Goal: Navigation & Orientation: Find specific page/section

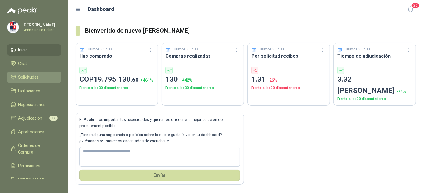
click at [43, 77] on li "Solicitudes" at bounding box center [34, 77] width 47 height 7
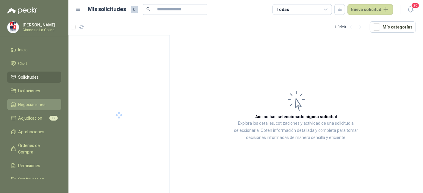
click at [48, 107] on li "Negociaciones" at bounding box center [34, 104] width 47 height 7
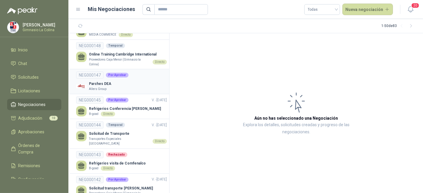
scroll to position [20, 0]
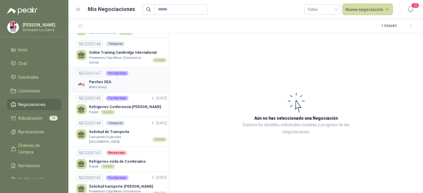
click at [134, 87] on div "Parches DEA Allers Group" at bounding box center [121, 84] width 91 height 10
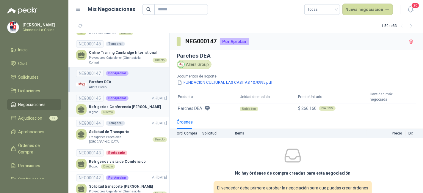
click at [137, 107] on p "Refrigerios Conferencia Ben Walden" at bounding box center [125, 107] width 72 height 6
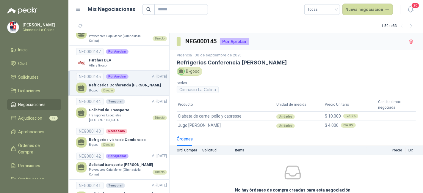
scroll to position [45, 0]
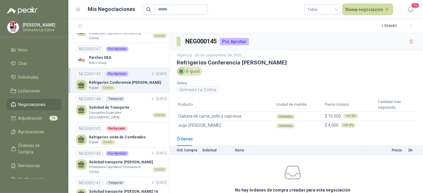
click at [137, 107] on p "Solicitud de Transporte" at bounding box center [128, 108] width 78 height 6
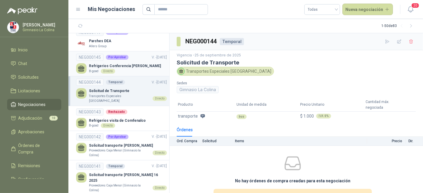
scroll to position [62, 0]
click at [137, 111] on link "NEG000143 Rechazado Refrigerios visita de Comfenalco B-good Directo" at bounding box center [121, 118] width 91 height 20
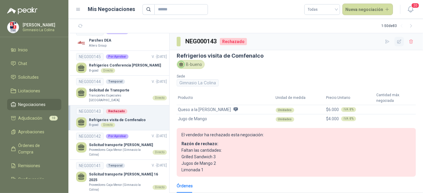
click at [398, 42] on icon "button" at bounding box center [400, 42] width 4 height 4
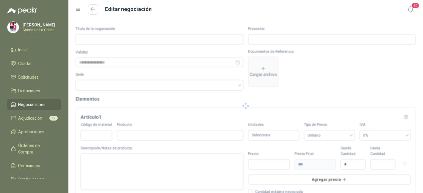
type input "**********"
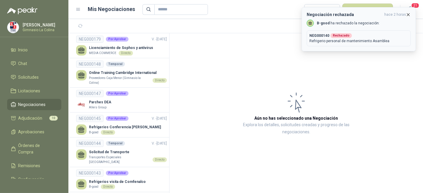
click at [405, 15] on span "hace 2 horas" at bounding box center [395, 14] width 22 height 5
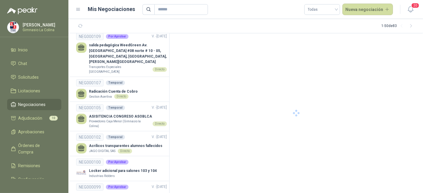
scroll to position [831, 0]
click at [171, 9] on input "text" at bounding box center [179, 9] width 42 height 10
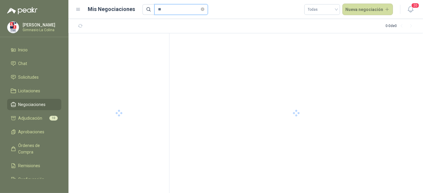
type input "*"
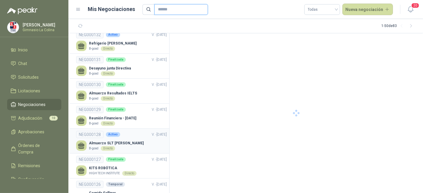
scroll to position [422, 0]
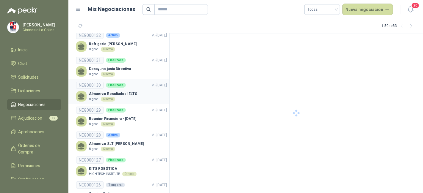
click at [120, 92] on p "Almuerzo Resultados IELTS" at bounding box center [113, 94] width 48 height 6
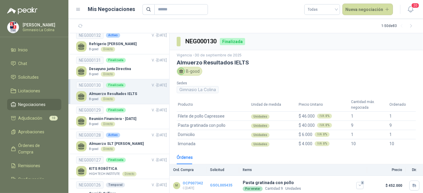
scroll to position [2, 0]
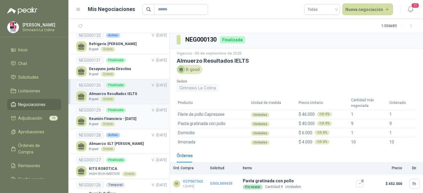
click at [146, 111] on link "NEG000129 Finalizada V. - 30/09/2025 Reunión Financiera - Sept 1 B-good Directo" at bounding box center [121, 117] width 91 height 20
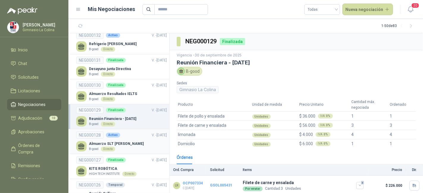
click at [140, 141] on div "Almuerzo SLT Luis Felipe Reyes B-good Directo" at bounding box center [121, 146] width 91 height 10
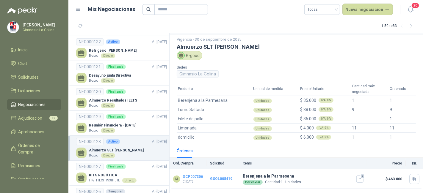
scroll to position [415, 0]
click at [142, 78] on div "Desayuno junta Directiva B-good Directo" at bounding box center [121, 78] width 91 height 10
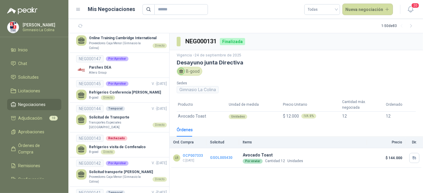
scroll to position [35, 0]
click at [105, 90] on p "Refrigerios Conferencia Ben Walden" at bounding box center [125, 92] width 72 height 6
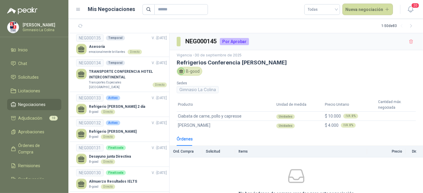
scroll to position [331, 0]
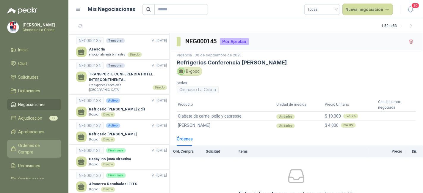
click at [31, 147] on span "Órdenes de Compra" at bounding box center [36, 149] width 37 height 13
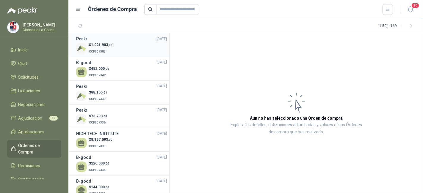
click at [141, 45] on div "$ 1.021.903 ,95 OCP007385" at bounding box center [121, 48] width 91 height 12
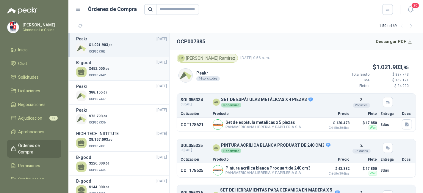
click at [143, 71] on div "$ 452.000 ,00 OCP007342" at bounding box center [121, 72] width 91 height 12
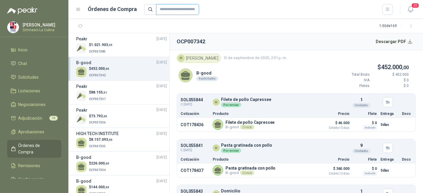
click at [169, 7] on input "text" at bounding box center [177, 9] width 43 height 11
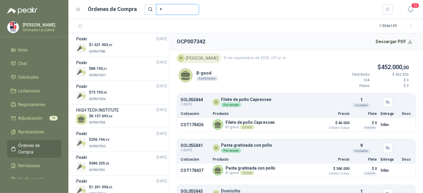
click at [176, 6] on input "*" at bounding box center [177, 9] width 43 height 11
type input "******"
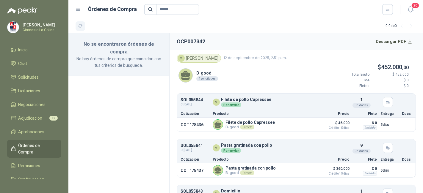
click at [78, 23] on button "button" at bounding box center [81, 26] width 10 height 10
click at [78, 24] on icon "button" at bounding box center [80, 26] width 5 height 5
click at [32, 136] on link "Aprobaciones" at bounding box center [34, 131] width 54 height 11
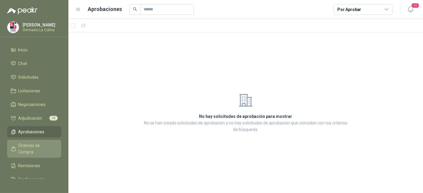
click at [32, 149] on span "Órdenes de Compra" at bounding box center [36, 149] width 37 height 13
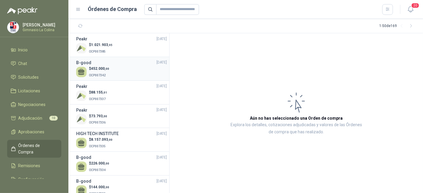
click at [104, 74] on span "OCP007342" at bounding box center [97, 75] width 17 height 3
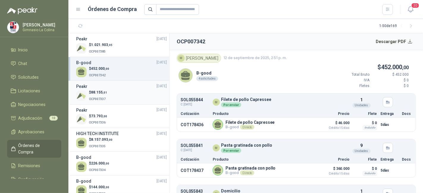
click at [126, 97] on div "$ 88.155 ,01 OCP007337" at bounding box center [121, 96] width 91 height 12
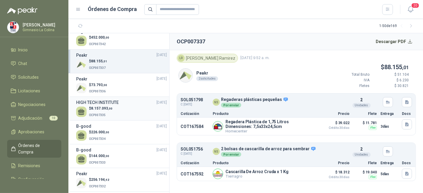
scroll to position [43, 0]
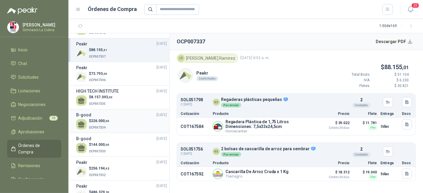
click at [126, 115] on div "B-good 12/09/25" at bounding box center [121, 115] width 91 height 7
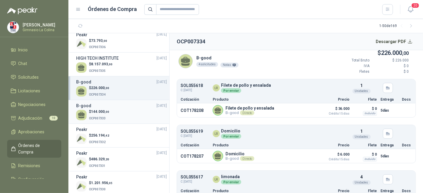
scroll to position [79, 0]
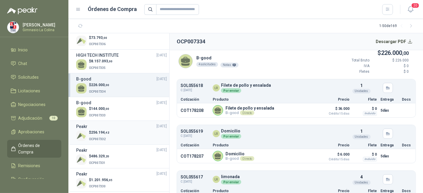
click at [103, 131] on span "256.194 ,42" at bounding box center [100, 133] width 18 height 4
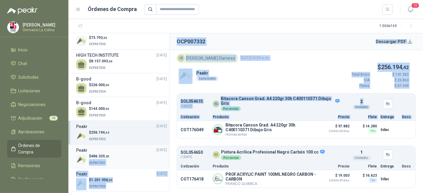
drag, startPoint x: 176, startPoint y: 140, endPoint x: 136, endPoint y: 154, distance: 43.0
click at [136, 154] on div "Peakr 17/09/25 $ 1.021.903 ,95 OCP007385 B-good 12/09/25 $ 452.000 ,00 OCP00734…" at bounding box center [245, 113] width 355 height 160
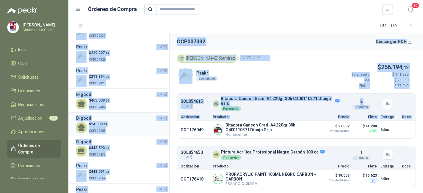
scroll to position [229, 0]
click at [120, 151] on div "$ 443.593 ,00 OCP007235" at bounding box center [121, 152] width 91 height 12
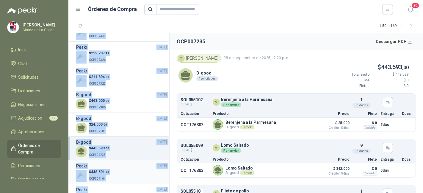
click at [118, 172] on div "$ 448.591 ,98 OCP007164" at bounding box center [121, 176] width 91 height 12
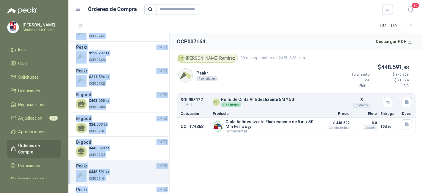
click at [123, 171] on div "$ 448.591 ,98 OCP007164" at bounding box center [121, 176] width 91 height 12
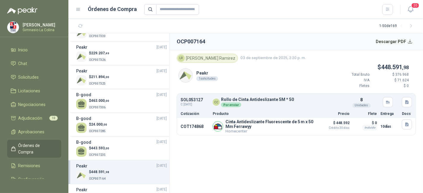
click at [187, 152] on section "OCP007164 Descargar PDF LR Luz Dary Ramirez 03 de septiembre de 2025, 2:20 p. m…" at bounding box center [297, 113] width 254 height 160
click at [146, 164] on div "Peakr 03/09/25" at bounding box center [121, 166] width 91 height 7
click at [146, 166] on div "Peakr 03/09/25" at bounding box center [121, 166] width 91 height 7
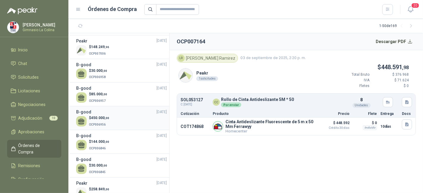
scroll to position [497, 0]
click at [126, 118] on div "$ 450.000 ,00 OCP006956" at bounding box center [121, 121] width 91 height 12
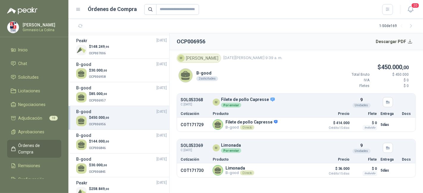
click at [126, 117] on div "$ 450.000 ,00 OCP006956" at bounding box center [121, 121] width 91 height 12
click at [126, 115] on div "$ 450.000 ,00 OCP006956" at bounding box center [121, 121] width 91 height 12
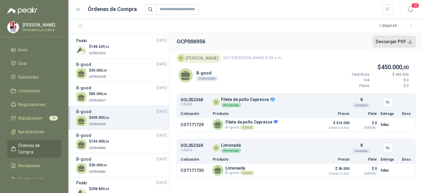
click at [388, 39] on button "Descargar PDF" at bounding box center [394, 42] width 43 height 12
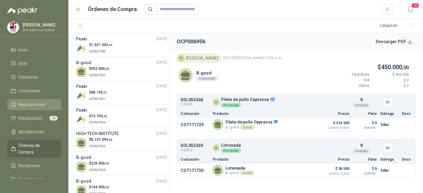
click at [39, 106] on span "Negociaciones" at bounding box center [31, 104] width 27 height 7
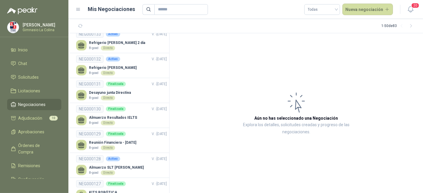
scroll to position [398, 0]
click at [120, 108] on link "NEG000130 Finalizada V. - 30/09/2025 Almuerzo Resultados IELTS B-good Directo" at bounding box center [121, 115] width 91 height 20
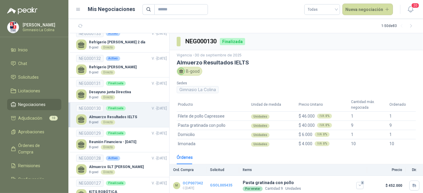
scroll to position [2, 0]
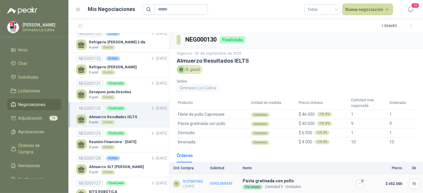
click at [195, 180] on link "OCP007342" at bounding box center [193, 182] width 20 height 4
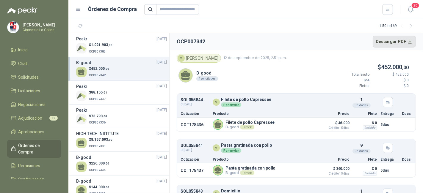
click at [389, 41] on button "Descargar PDF" at bounding box center [394, 42] width 43 height 12
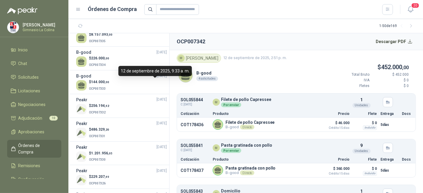
scroll to position [98, 0]
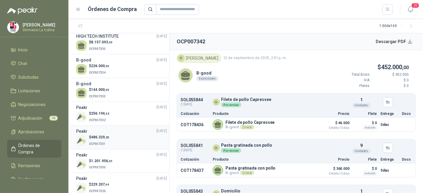
click at [132, 132] on div "Peakr 12/09/25" at bounding box center [121, 131] width 91 height 7
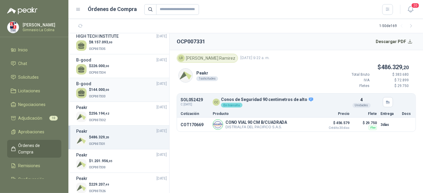
click at [128, 93] on div "$ 144.000 ,00 OCP007333" at bounding box center [121, 93] width 91 height 12
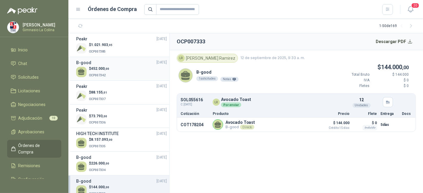
click at [124, 76] on div "$ 452.000 ,00 OCP007342" at bounding box center [121, 72] width 91 height 12
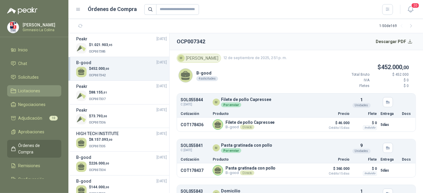
click at [32, 92] on span "Licitaciones" at bounding box center [29, 91] width 22 height 7
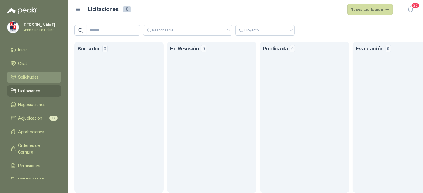
click at [38, 75] on span "Solicitudes" at bounding box center [28, 77] width 21 height 7
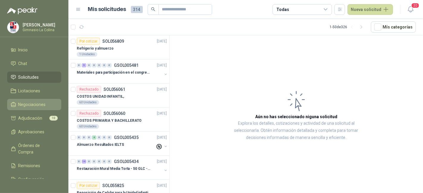
click at [41, 106] on span "Negociaciones" at bounding box center [31, 104] width 27 height 7
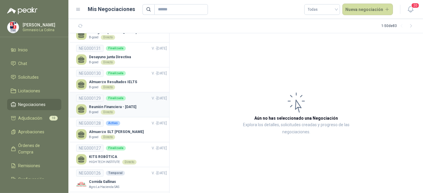
scroll to position [434, 0]
click at [103, 129] on p "Almuerzo SLT Luis Felipe Reyes" at bounding box center [116, 132] width 55 height 6
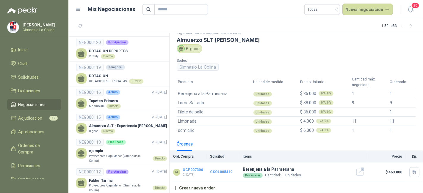
scroll to position [590, 0]
click at [121, 129] on div "B-good Directo" at bounding box center [128, 131] width 78 height 5
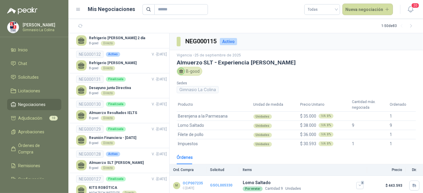
scroll to position [400, 0]
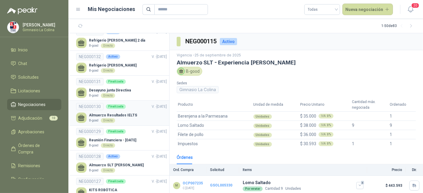
click at [122, 113] on p "Almuerzo Resultados IELTS" at bounding box center [113, 116] width 48 height 6
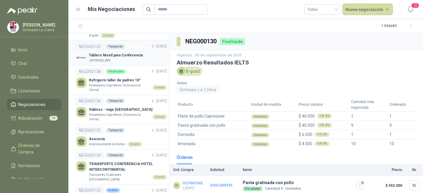
scroll to position [253, 0]
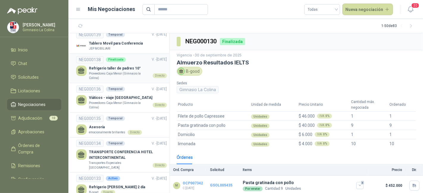
click at [139, 66] on p "Refrigerio taller de padres 10°" at bounding box center [128, 69] width 78 height 6
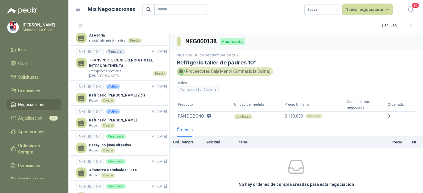
scroll to position [346, 0]
click at [132, 87] on link "NEG000133 Activo V. - 30/09/2025 Refrigerio Emily 2 día B-good Directo" at bounding box center [121, 93] width 91 height 20
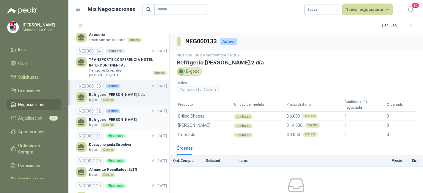
click at [134, 111] on link "NEG000132 Activo V. - 30/09/2025 Refrigerio Emily B-good Directo" at bounding box center [121, 118] width 91 height 20
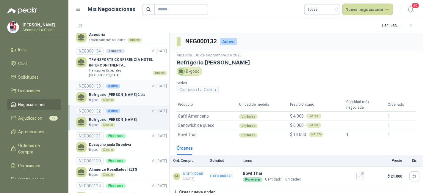
click at [138, 94] on div "Refrigerio Emily 2 día B-good Directo" at bounding box center [121, 97] width 91 height 10
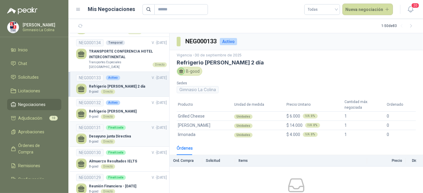
scroll to position [355, 0]
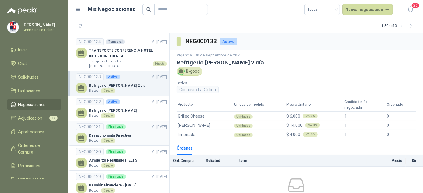
click at [138, 128] on link "NEG000131 Finalizada V. - 24/09/2025 Desayuno junta Directiva B-good Directo" at bounding box center [121, 133] width 91 height 20
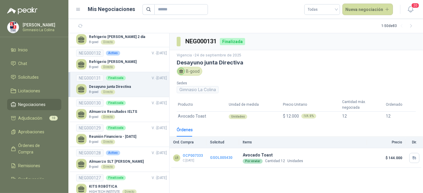
scroll to position [404, 0]
click at [138, 128] on link "NEG000129 Finalizada V. - 30/09/2025 Reunión Financiera - Sept 1 B-good Directo" at bounding box center [121, 135] width 91 height 20
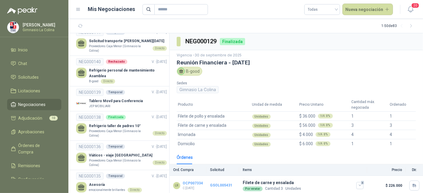
scroll to position [197, 0]
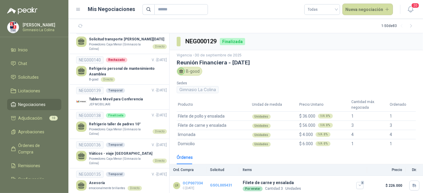
click at [138, 128] on p "Proveedores Caja Menor (Gimnasio la Colina)" at bounding box center [119, 131] width 61 height 9
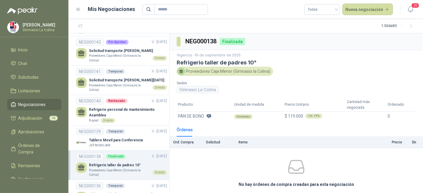
scroll to position [147, 0]
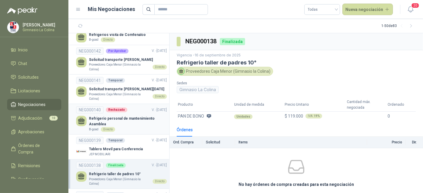
click at [137, 121] on p "Refrigerio personal de mantenimiento Asamblea" at bounding box center [128, 121] width 78 height 11
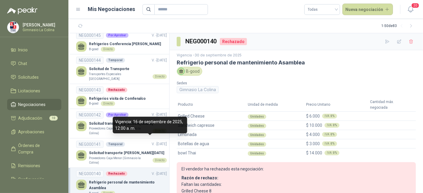
scroll to position [81, 0]
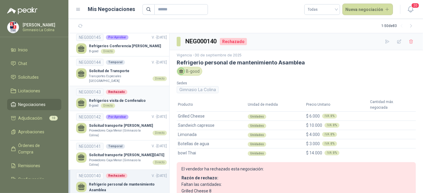
click at [148, 98] on div "Refrigerios visita de Comfenalco B-good Directo" at bounding box center [121, 103] width 91 height 10
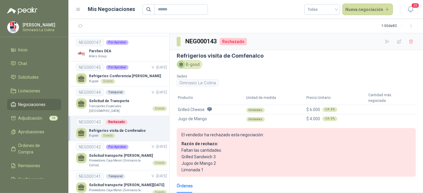
scroll to position [44, 0]
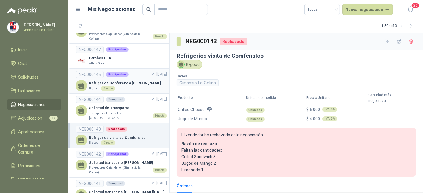
click at [145, 81] on p "Refrigerios Conferencia Ben Walden" at bounding box center [125, 84] width 72 height 6
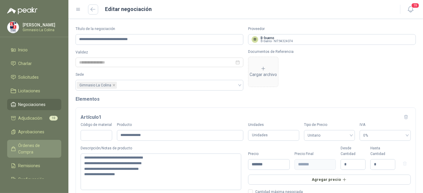
click at [31, 141] on link "Órdenes de Compra" at bounding box center [34, 149] width 54 height 18
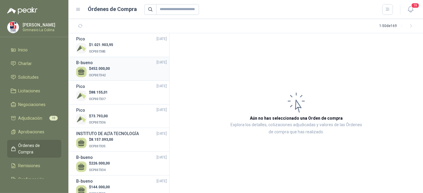
click at [110, 72] on p "OCP007342" at bounding box center [99, 75] width 21 height 7
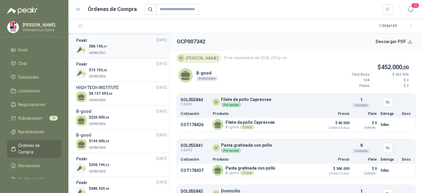
scroll to position [55, 0]
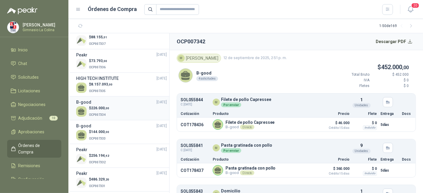
click at [115, 108] on div "$ 226.000 ,00 OCP007334" at bounding box center [121, 112] width 91 height 12
